Goal: Transaction & Acquisition: Purchase product/service

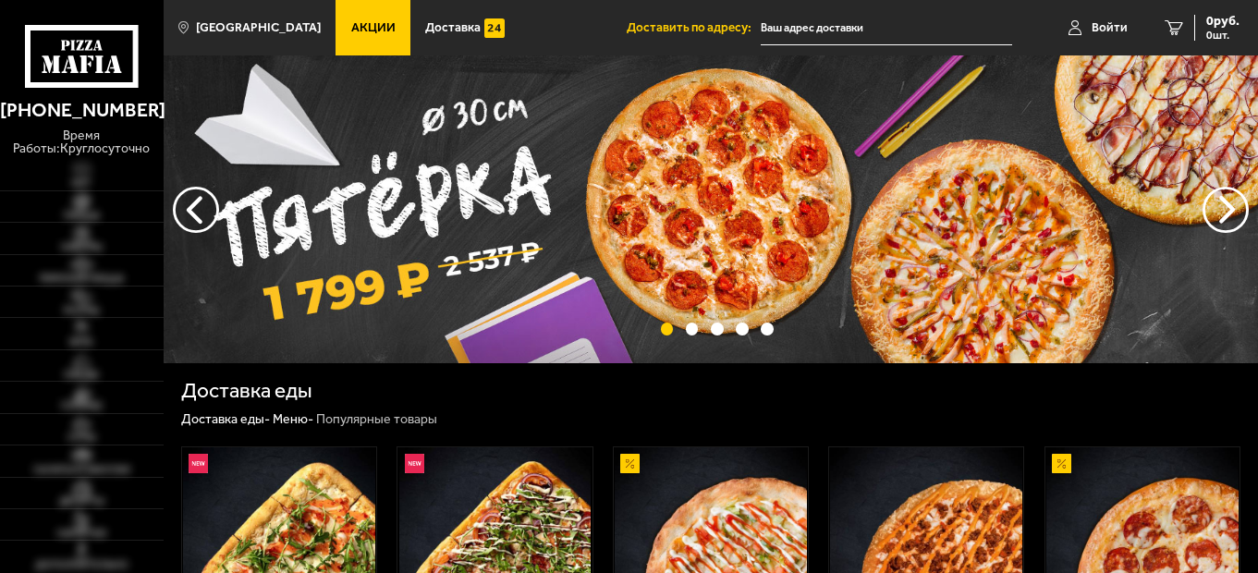
type input "[STREET_ADDRESS][PERSON_NAME]"
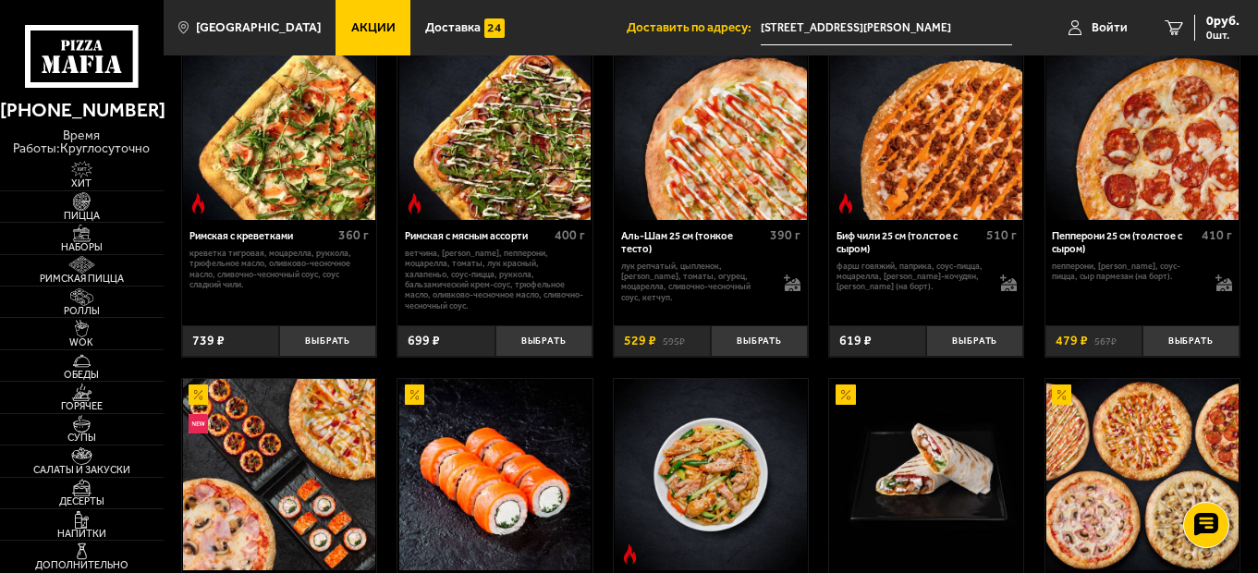
scroll to position [370, 0]
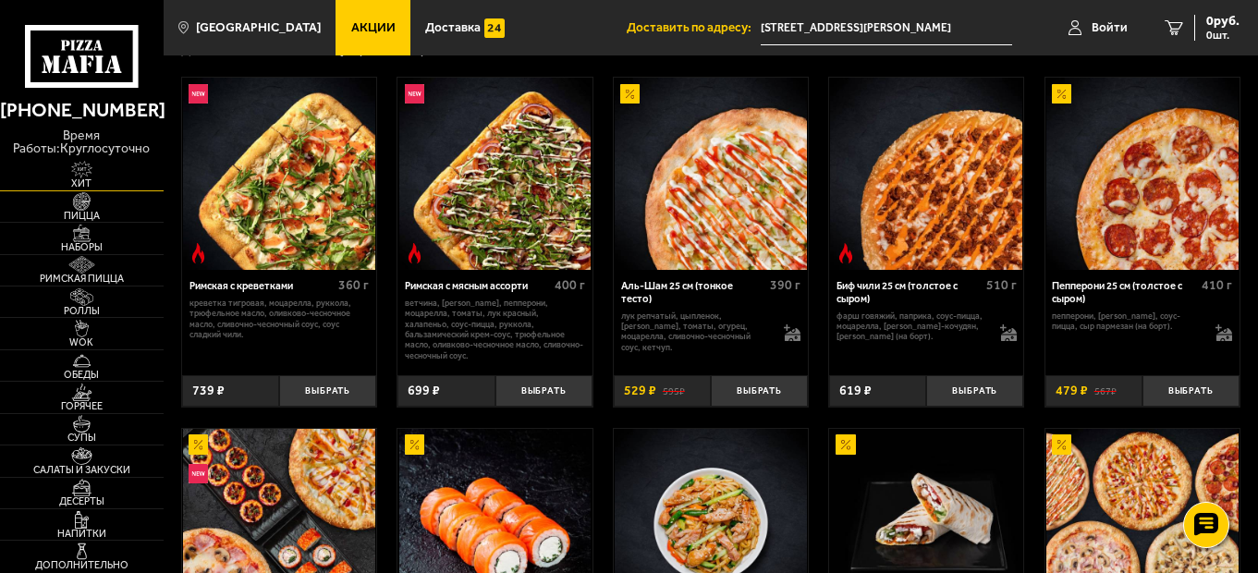
click at [77, 171] on img at bounding box center [81, 170] width 50 height 18
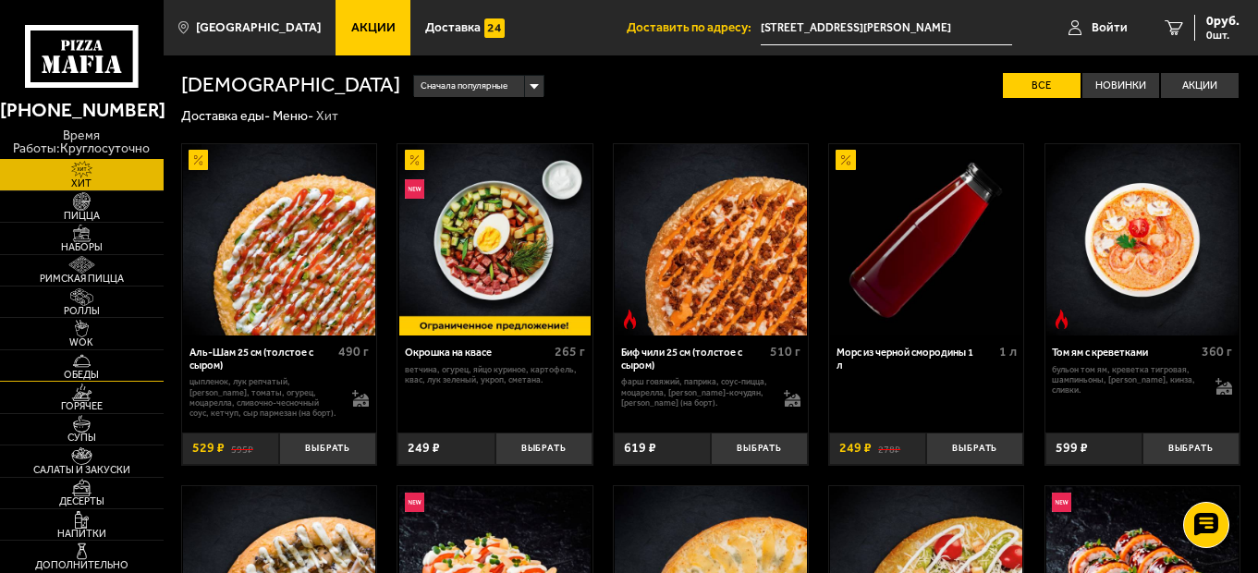
click at [91, 372] on span "Обеды" at bounding box center [82, 375] width 164 height 10
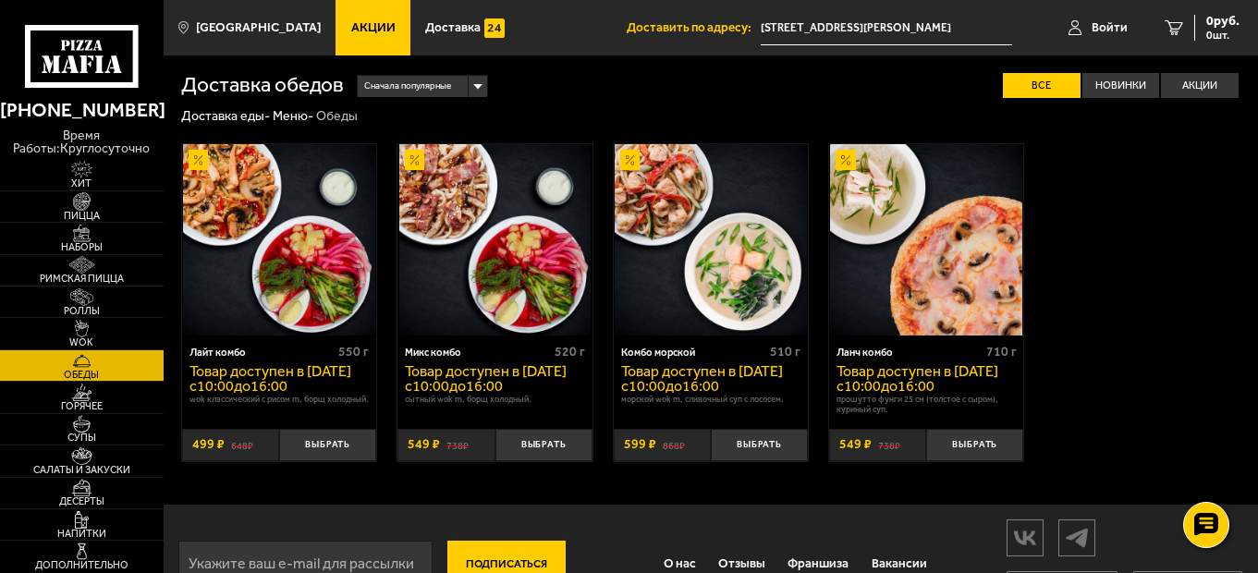
scroll to position [67, 0]
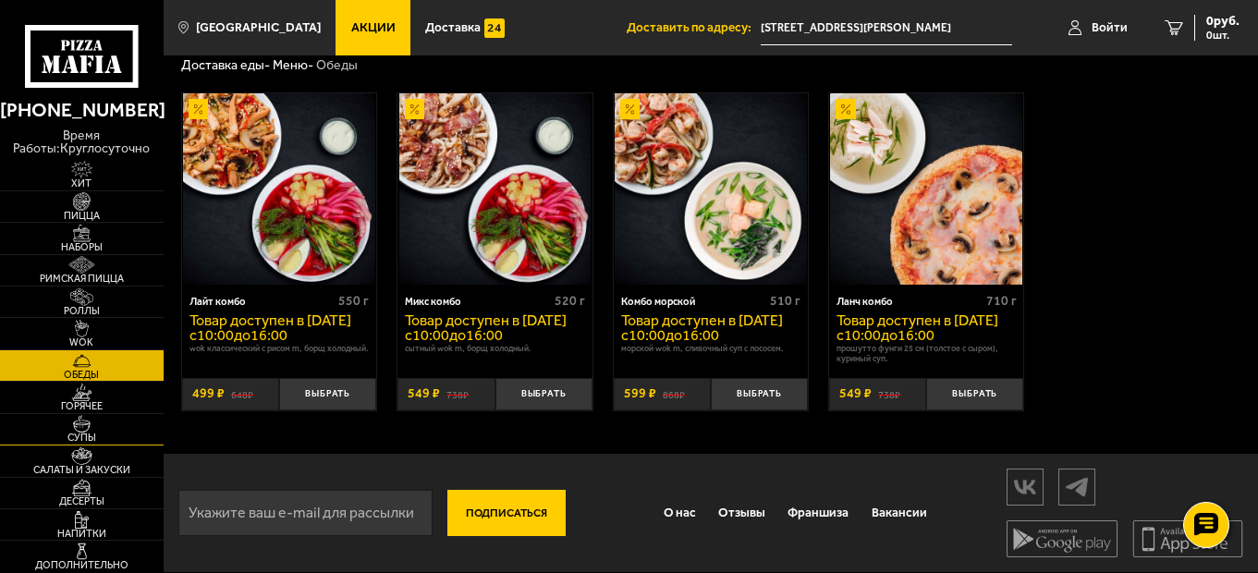
click at [103, 441] on span "Супы" at bounding box center [82, 437] width 164 height 10
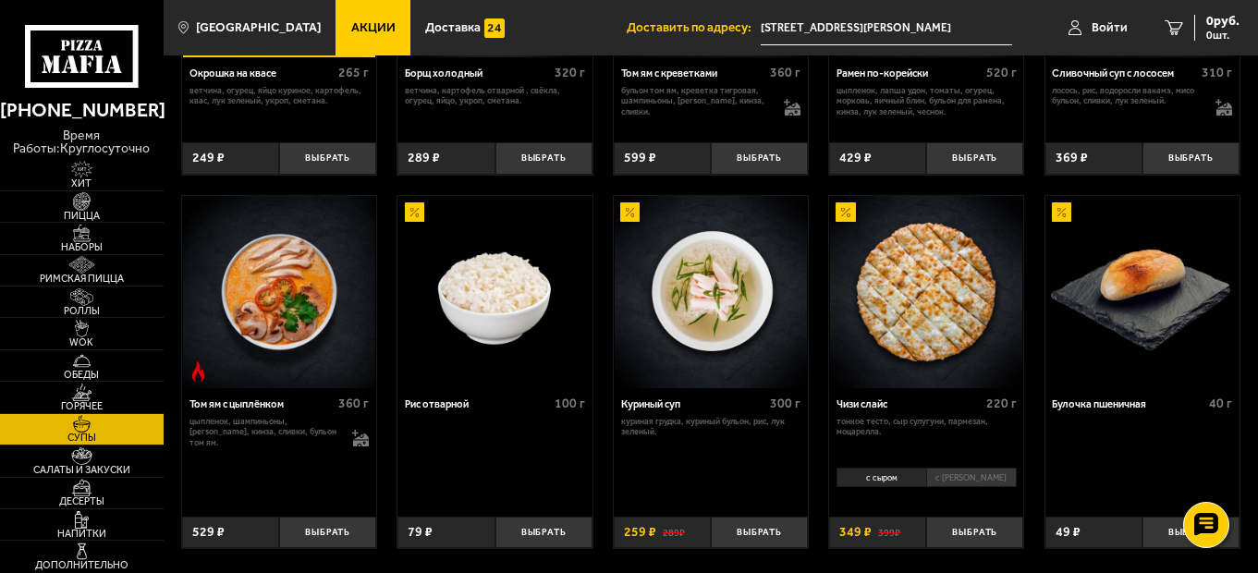
scroll to position [462, 0]
